Goal: Task Accomplishment & Management: Complete application form

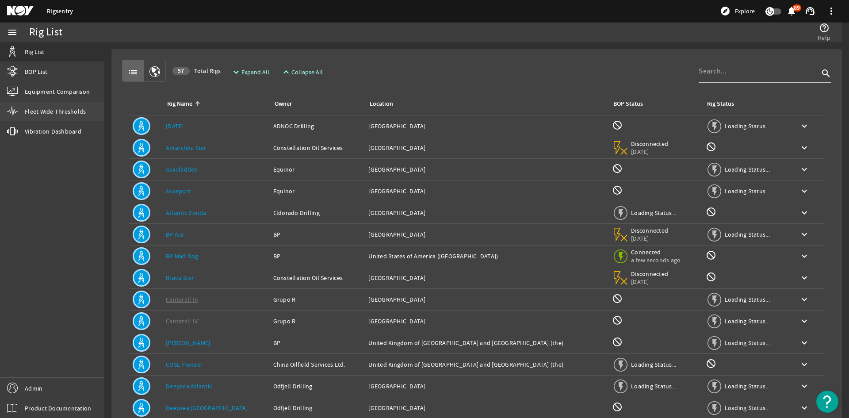
click at [56, 108] on span "Fleet Wide Thresholds" at bounding box center [55, 111] width 61 height 9
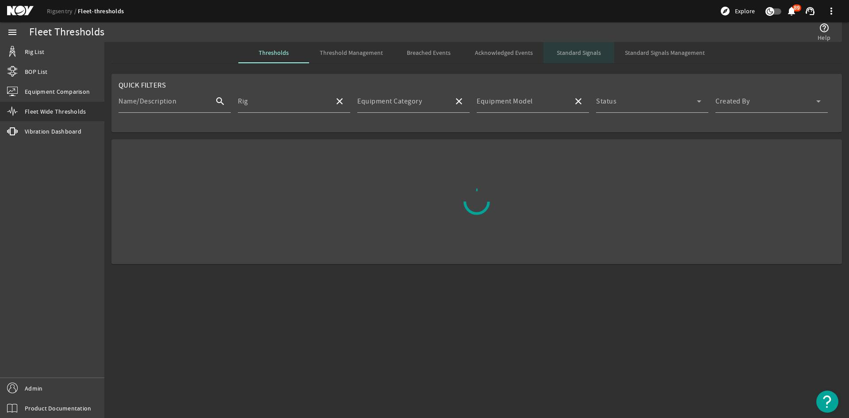
click at [595, 50] on span "Standard Signals" at bounding box center [579, 53] width 44 height 6
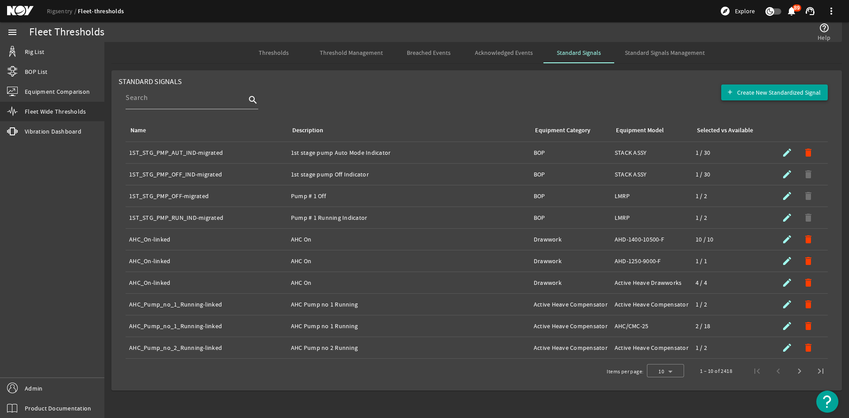
click at [804, 88] on span "Create New Standardized Signal" at bounding box center [780, 92] width 84 height 9
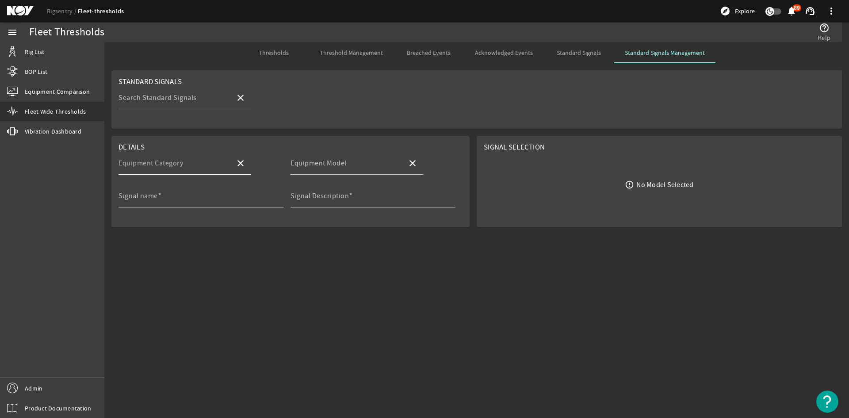
click at [181, 162] on mat-label "Equipment Category" at bounding box center [151, 163] width 65 height 9
click at [181, 162] on input "Equipment Category" at bounding box center [174, 166] width 110 height 11
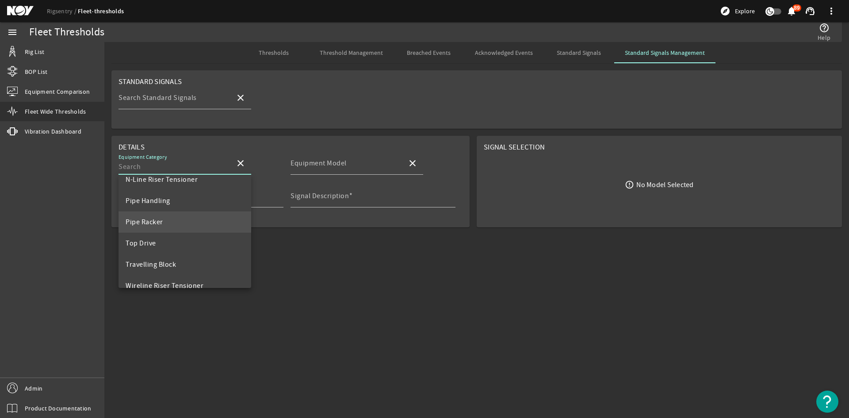
scroll to position [255, 0]
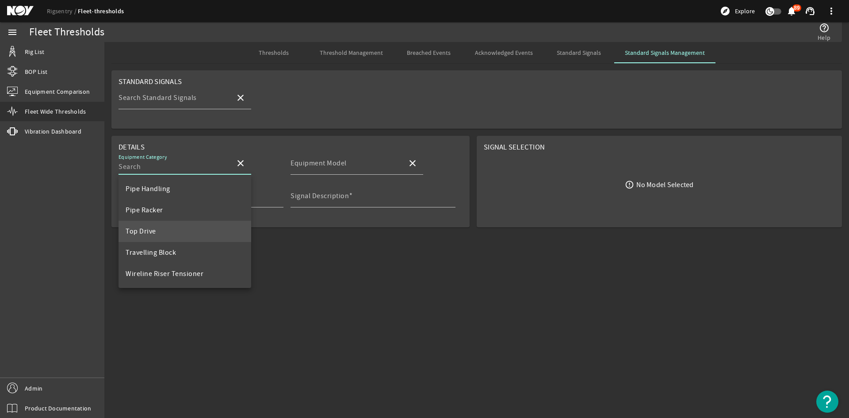
click at [172, 229] on mat-option "Top Drive" at bounding box center [185, 231] width 133 height 21
type input "Top Drive"
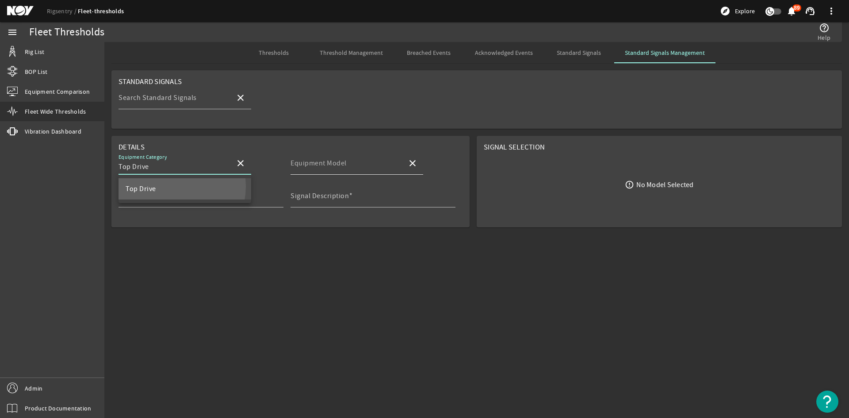
scroll to position [0, 0]
click at [377, 163] on input "Equipment Model" at bounding box center [346, 166] width 110 height 11
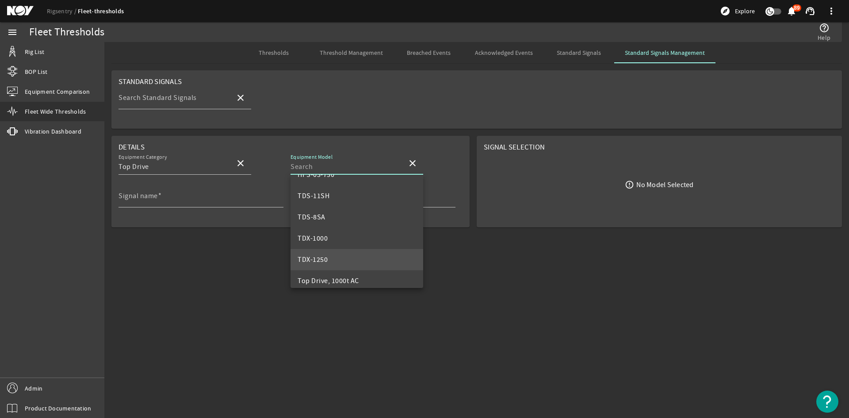
scroll to position [41, 0]
click at [340, 212] on mat-option "TDS-11SH" at bounding box center [357, 211] width 133 height 21
type input "TDS-11SH"
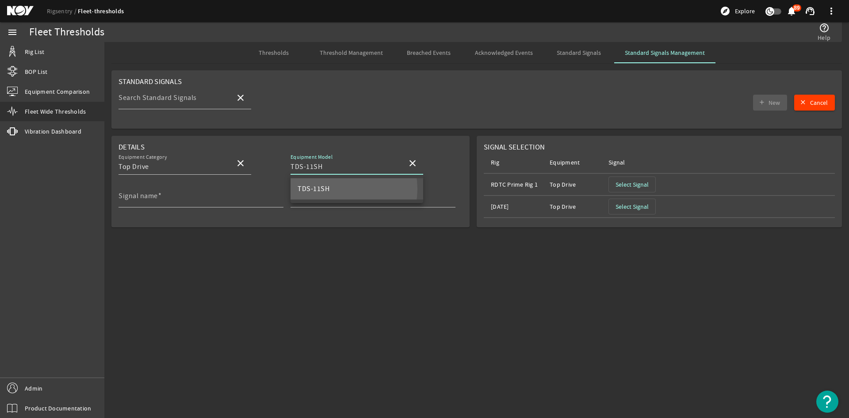
scroll to position [0, 0]
click at [616, 184] on span "Select Signal" at bounding box center [632, 184] width 33 height 9
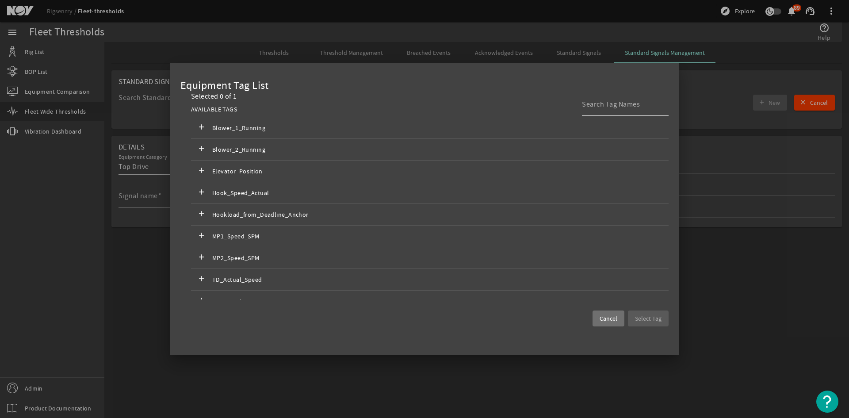
click at [612, 111] on div at bounding box center [622, 104] width 80 height 23
click at [612, 110] on div at bounding box center [622, 104] width 80 height 23
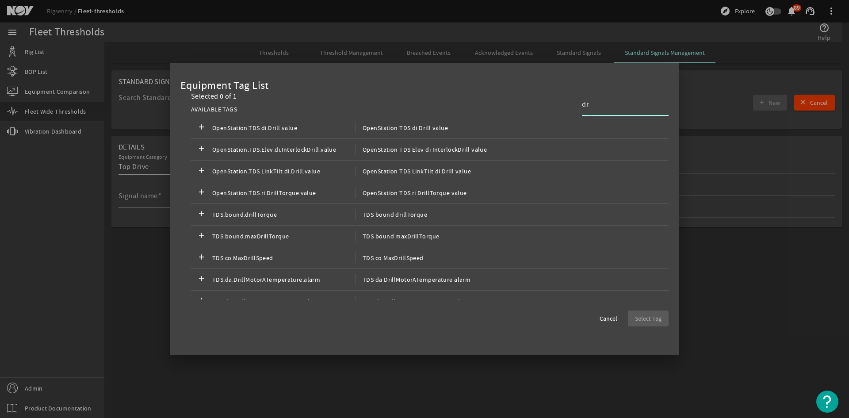
type input "d"
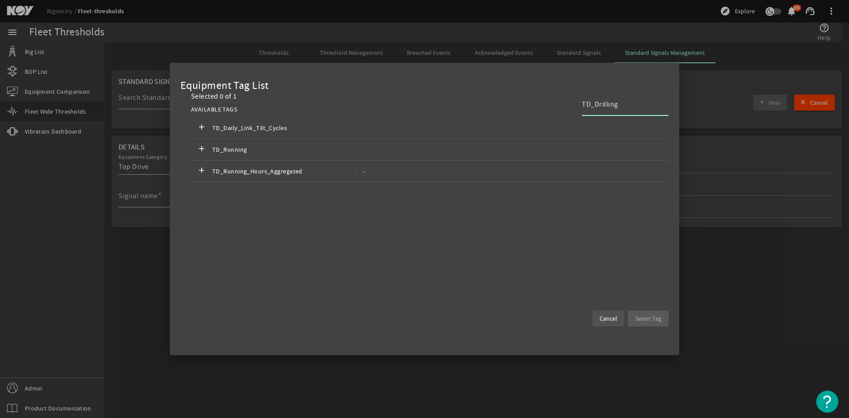
type input "TD_Drilling"
click at [602, 318] on span "Cancel" at bounding box center [609, 318] width 18 height 9
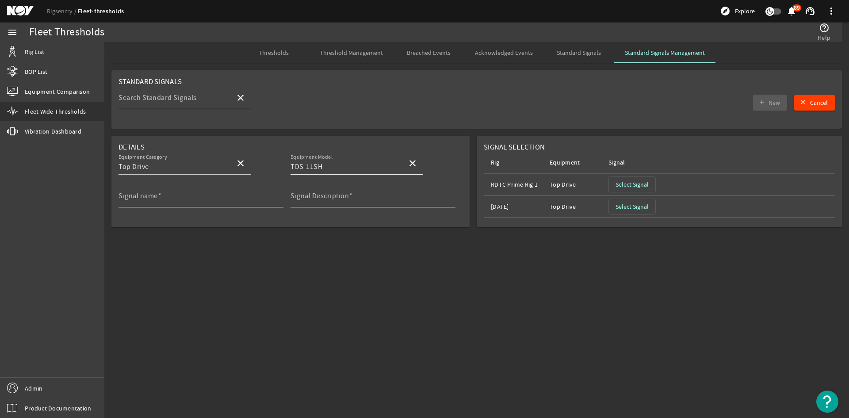
click at [350, 167] on input "TDS-11SH" at bounding box center [346, 166] width 110 height 11
click at [421, 161] on span at bounding box center [412, 163] width 21 height 21
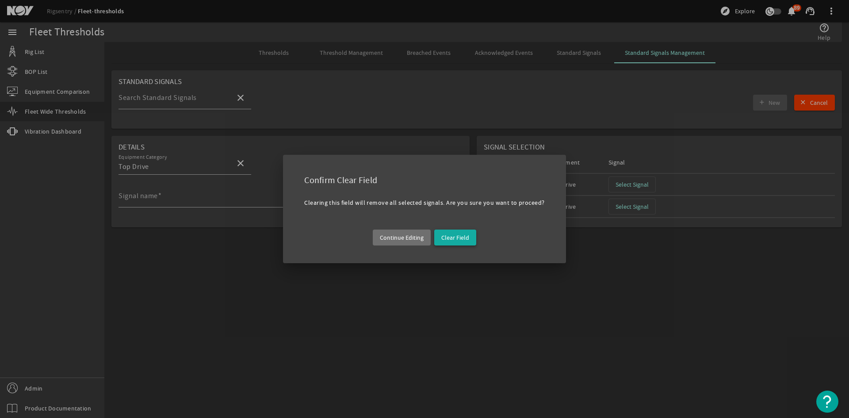
click at [441, 240] on span "button" at bounding box center [455, 237] width 42 height 21
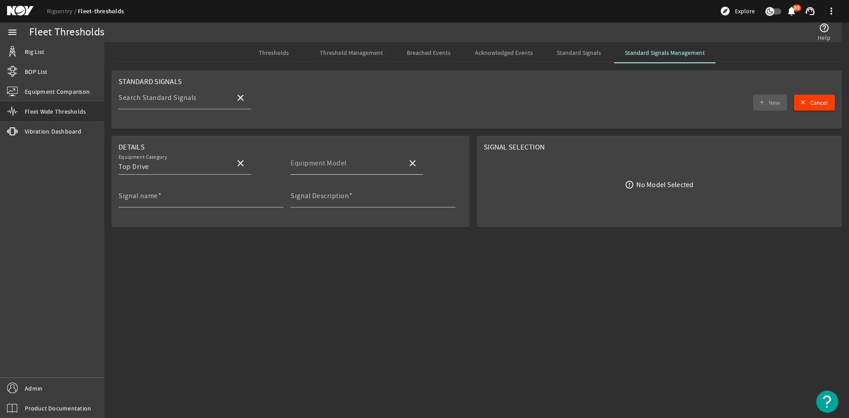
click at [339, 158] on div "Equipment Model" at bounding box center [346, 163] width 110 height 23
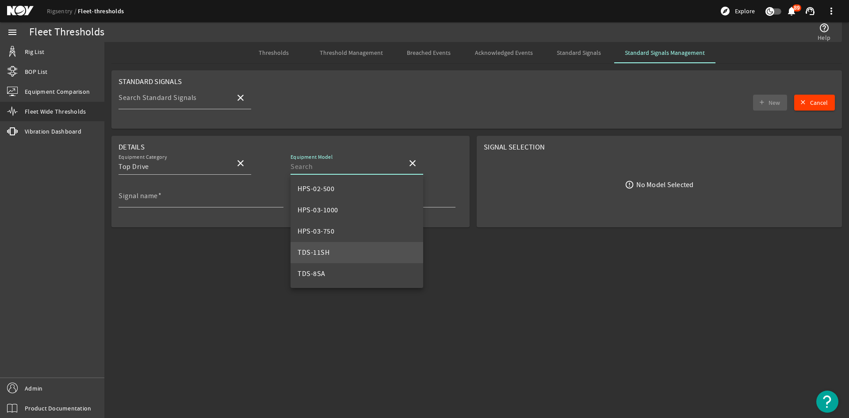
click at [355, 168] on input "Equipment Model" at bounding box center [346, 166] width 110 height 11
click at [365, 135] on rigsentry-mat-card "Standard Signals Search Standard Signals close add New Cancel" at bounding box center [476, 102] width 745 height 65
